Goal: Task Accomplishment & Management: Manage account settings

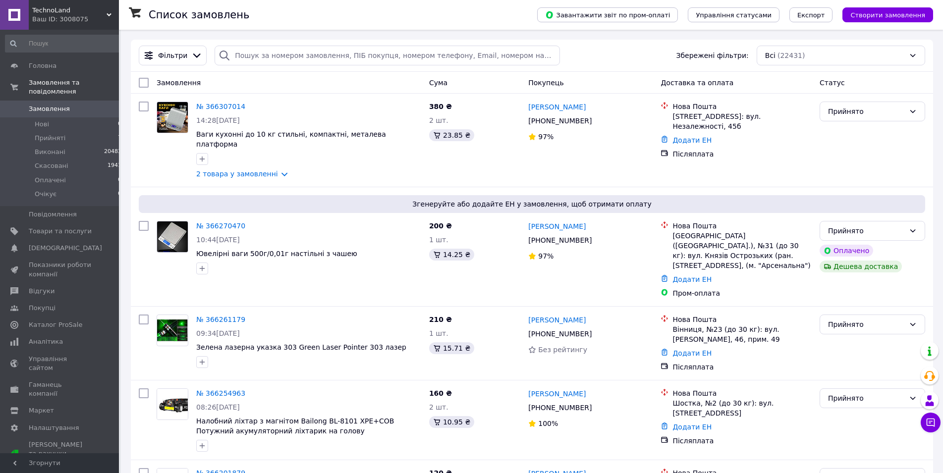
click at [45, 105] on span "Замовлення" at bounding box center [49, 109] width 41 height 9
click at [51, 118] on li "Нові 0" at bounding box center [63, 124] width 127 height 14
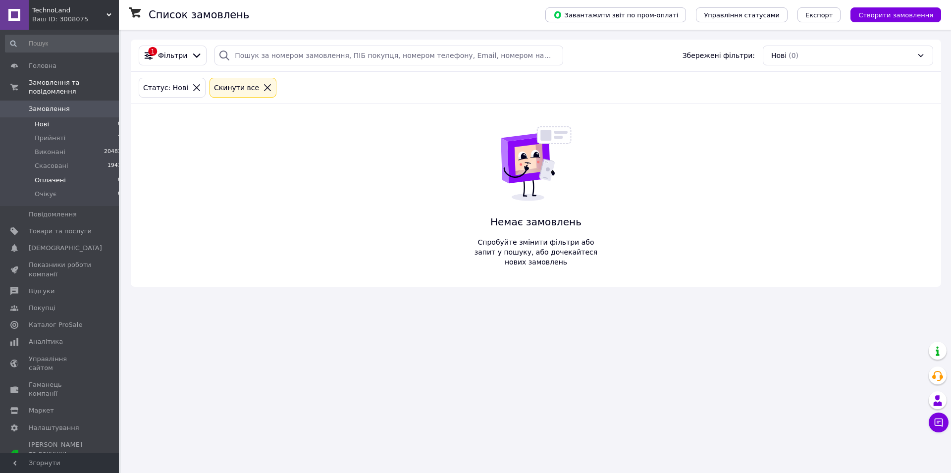
click at [60, 176] on span "Оплачені" at bounding box center [50, 180] width 31 height 9
click at [58, 134] on span "Прийняті" at bounding box center [50, 138] width 31 height 9
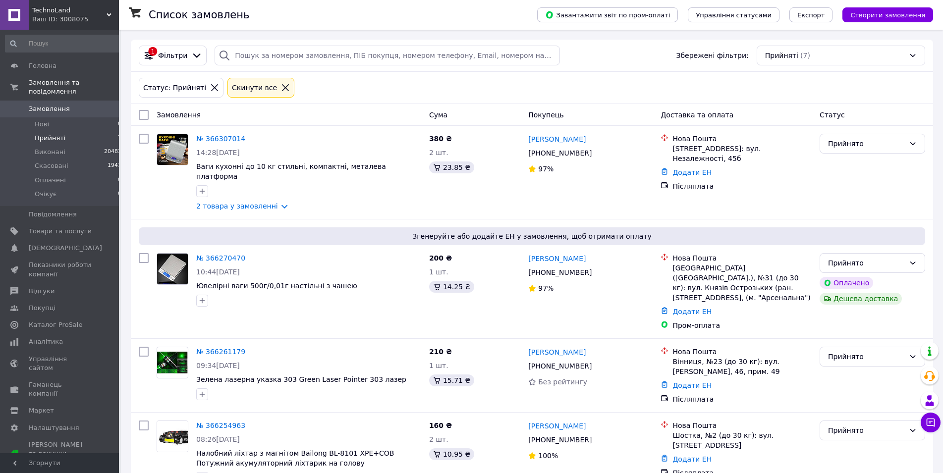
click at [56, 105] on span "Замовлення" at bounding box center [49, 109] width 41 height 9
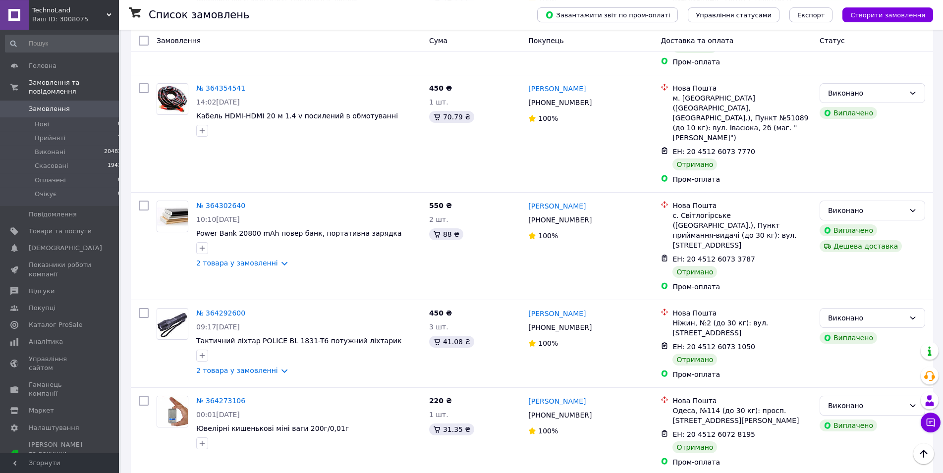
scroll to position [4229, 0]
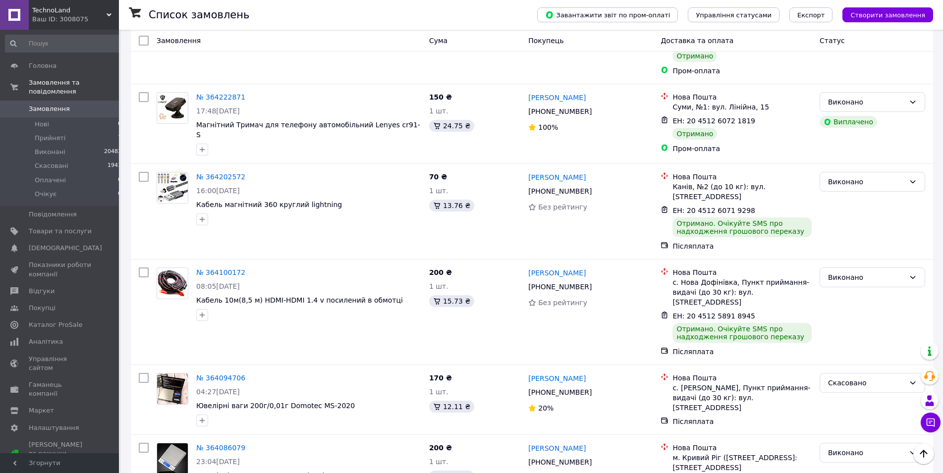
click at [345, 396] on li "по 20 позицій" at bounding box center [343, 396] width 72 height 18
